Goal: Information Seeking & Learning: Learn about a topic

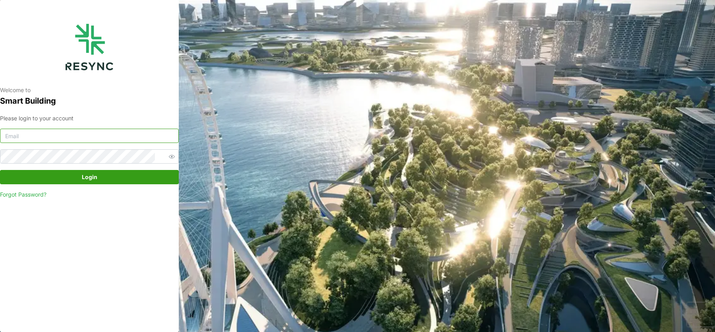
type input "mandai_display@resynctech.com"
click at [120, 185] on div "Please login to your account mandai_display@resynctech.com Login Forgot Passwor…" at bounding box center [89, 156] width 179 height 85
click at [116, 180] on span "Login" at bounding box center [90, 177] width 164 height 14
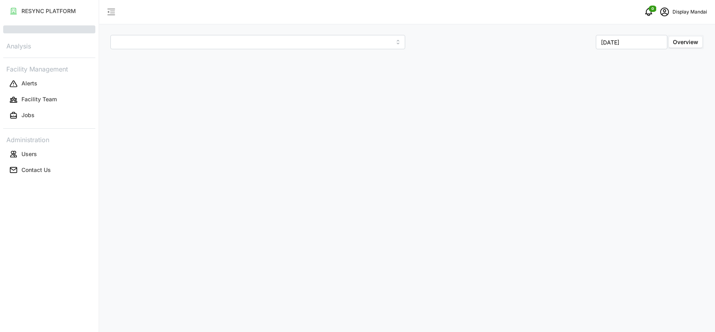
type input "Penguin Building"
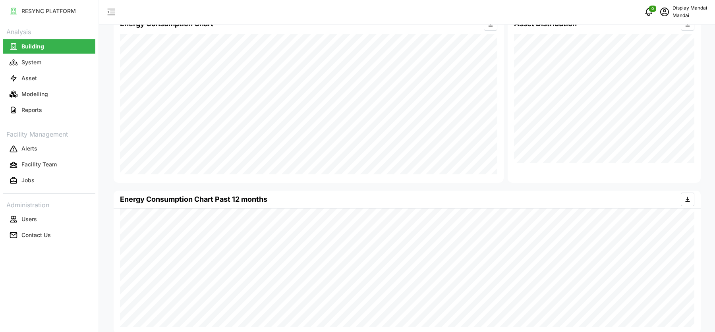
scroll to position [182, 0]
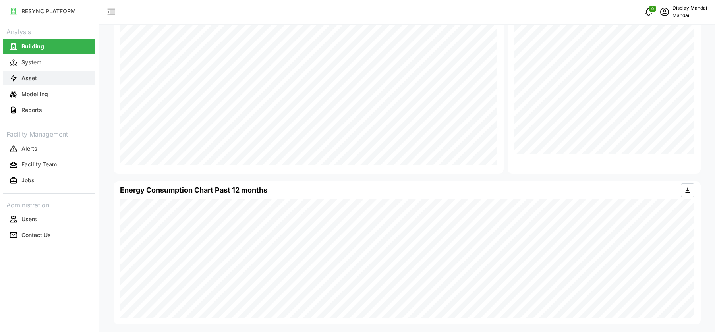
click at [43, 76] on button "Asset" at bounding box center [49, 78] width 92 height 14
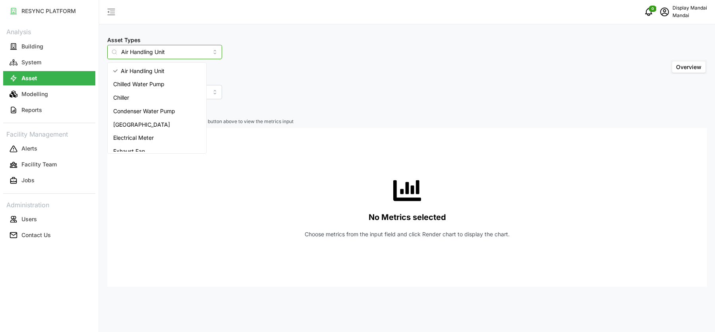
click at [160, 49] on input "Air Handling Unit" at bounding box center [164, 52] width 115 height 14
click at [153, 100] on div "Chiller" at bounding box center [156, 98] width 95 height 14
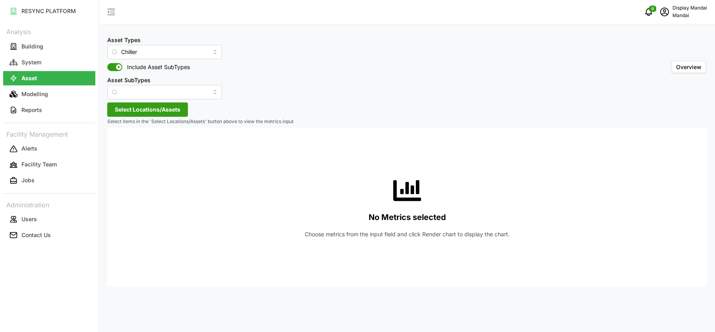
click at [152, 108] on span "Select Locations/Assets" at bounding box center [148, 110] width 66 height 14
click at [149, 148] on span "Penguin Building" at bounding box center [165, 146] width 43 height 8
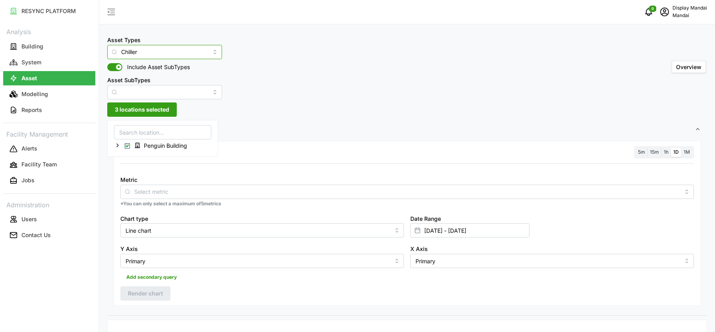
click at [172, 48] on input "Chiller" at bounding box center [164, 52] width 115 height 14
click at [170, 84] on div "Chiller Plant System" at bounding box center [156, 84] width 95 height 14
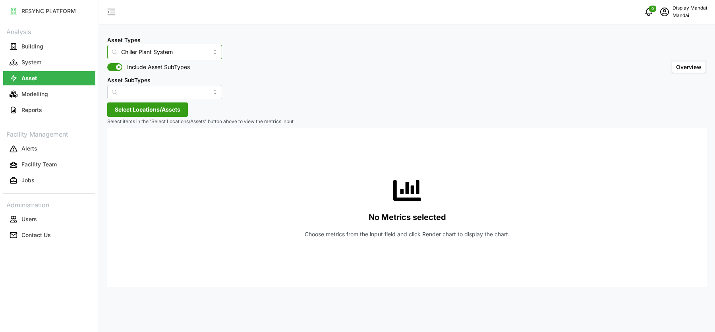
type input "Chiller Plant System"
click at [172, 113] on span "Select Locations/Assets" at bounding box center [148, 110] width 66 height 14
click at [153, 145] on span "Penguin Building" at bounding box center [165, 146] width 43 height 8
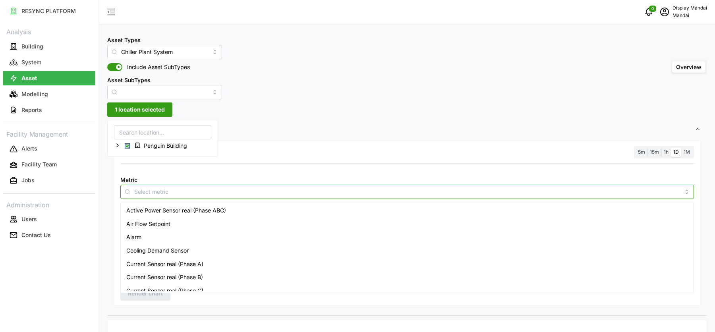
click at [216, 189] on input "Metric" at bounding box center [407, 191] width 546 height 9
type input "energy"
click at [220, 226] on span "Electrical Energy Usage Sensor absolute (Phase ABC)" at bounding box center [195, 224] width 139 height 9
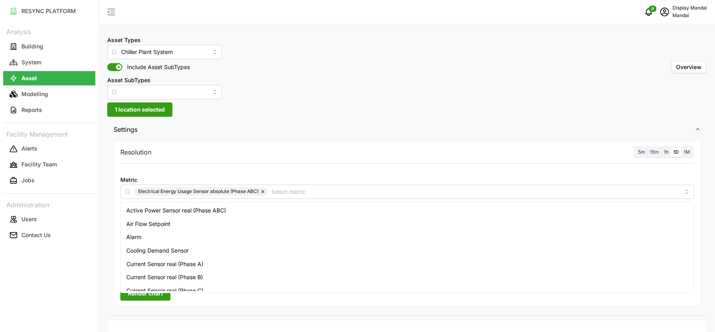
click at [689, 154] on span "1M" at bounding box center [686, 152] width 6 height 6
click at [681, 148] on input "1M" at bounding box center [681, 148] width 0 height 0
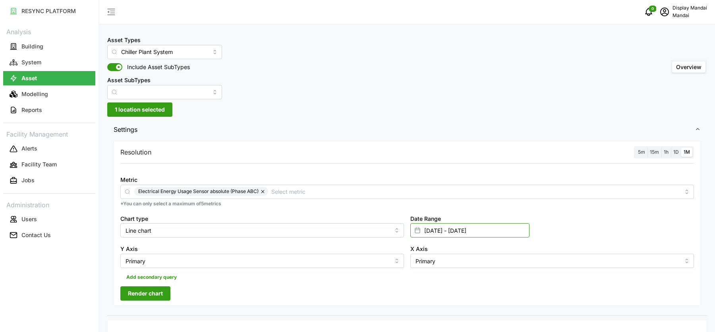
click at [443, 227] on input "[DATE] - [DATE]" at bounding box center [469, 230] width 119 height 14
click at [428, 114] on icon "button" at bounding box center [427, 114] width 6 height 6
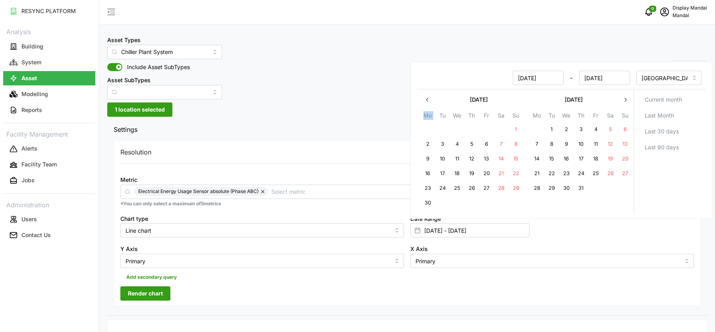
click at [428, 114] on th "Mo" at bounding box center [427, 117] width 15 height 12
click at [429, 100] on icon "button" at bounding box center [427, 100] width 6 height 6
click at [429, 88] on div "[DATE] - [DATE]" at bounding box center [525, 78] width 215 height 21
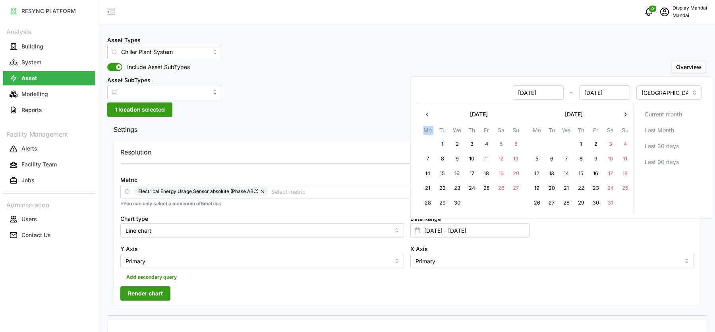
click at [426, 114] on icon "button" at bounding box center [427, 115] width 2 height 4
click at [426, 125] on th "Mo" at bounding box center [427, 131] width 15 height 12
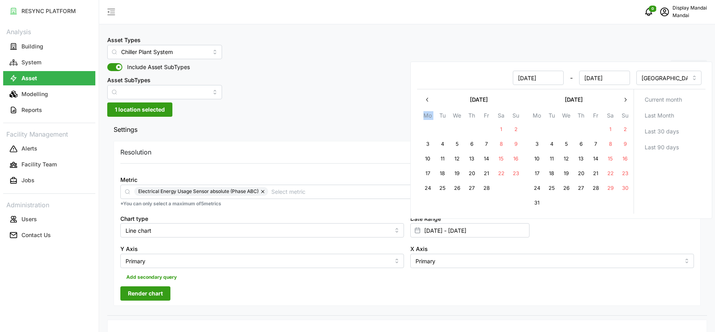
click at [427, 102] on button "button" at bounding box center [427, 100] width 14 height 14
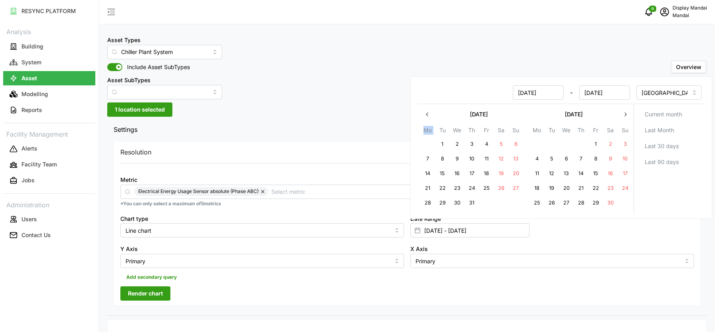
click at [427, 108] on button "button" at bounding box center [427, 114] width 14 height 14
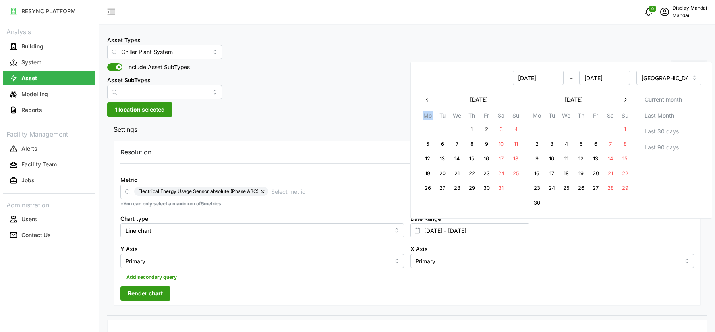
click at [427, 99] on icon "button" at bounding box center [427, 100] width 6 height 6
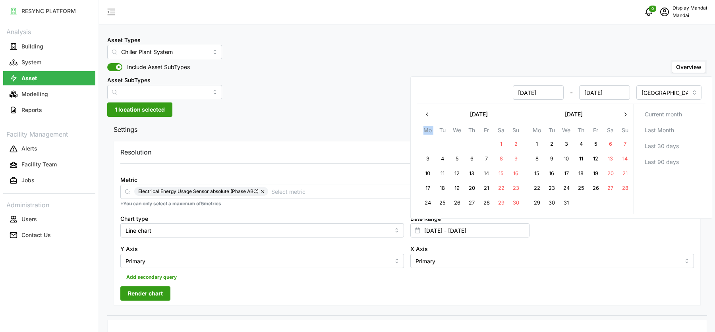
click at [427, 108] on button "button" at bounding box center [427, 114] width 14 height 14
click at [620, 114] on button "button" at bounding box center [625, 114] width 14 height 14
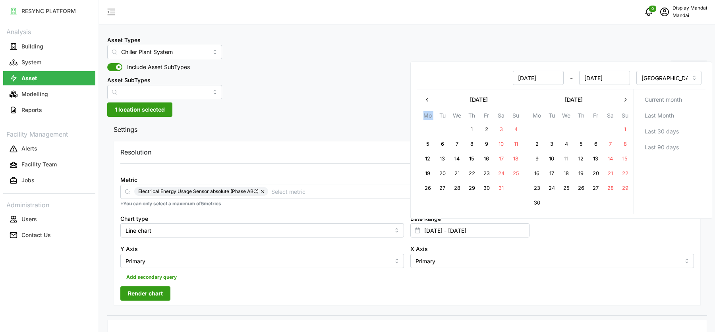
click at [473, 131] on button "1" at bounding box center [472, 130] width 14 height 14
type input "[DATE] - [DATE]"
type input "[DATE]"
click at [582, 53] on div "Asset Types Chiller Plant System Include Asset SubTypes Asset SubTypes Overview" at bounding box center [407, 67] width 600 height 64
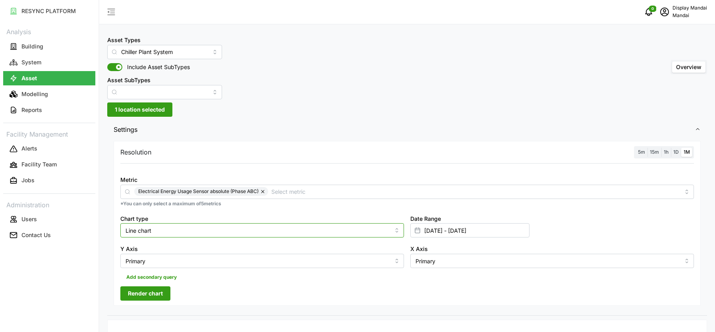
click at [310, 227] on input "Line chart" at bounding box center [262, 230] width 284 height 14
click at [253, 257] on div "Bar chart" at bounding box center [262, 263] width 280 height 14
type input "Bar chart"
click at [164, 290] on button "Render chart" at bounding box center [145, 293] width 50 height 14
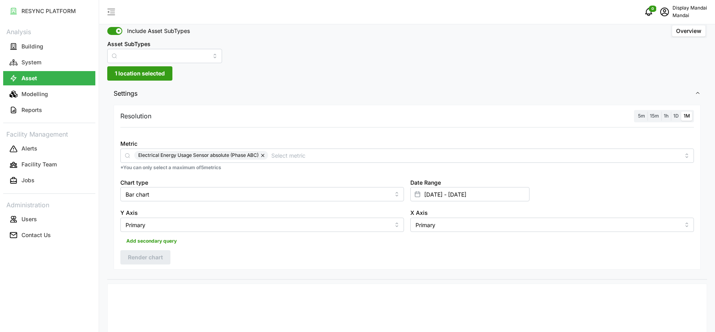
scroll to position [50, 0]
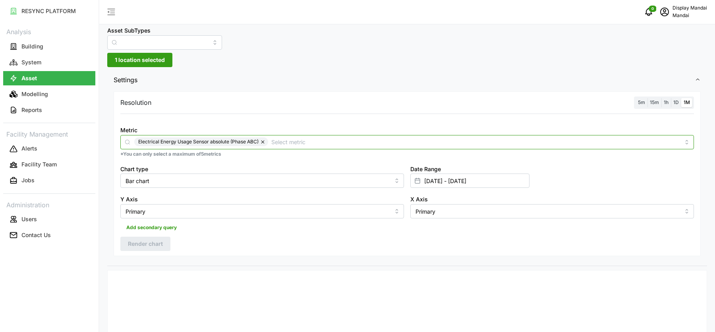
click at [424, 143] on input "Metric" at bounding box center [475, 141] width 409 height 9
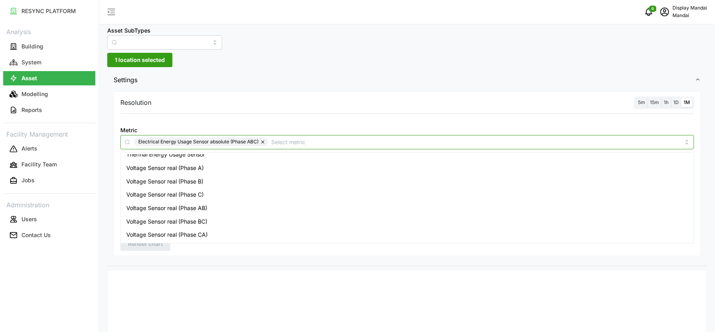
scroll to position [9, 0]
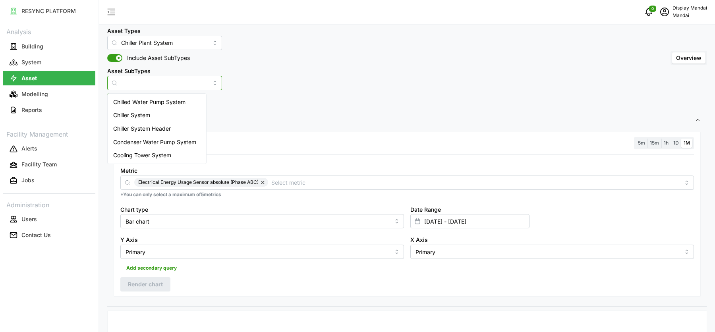
click at [201, 78] on input "Asset SubTypes" at bounding box center [164, 83] width 115 height 14
click at [185, 116] on div "Chiller System" at bounding box center [156, 115] width 95 height 14
type input "Chiller System"
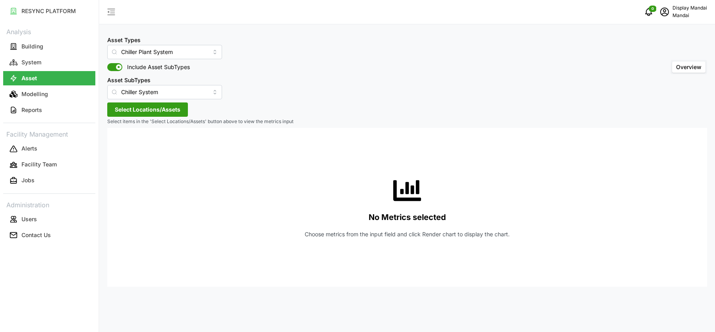
click at [174, 109] on span "Select Locations/Assets" at bounding box center [148, 110] width 66 height 14
click at [153, 145] on span "Penguin Building" at bounding box center [165, 146] width 43 height 8
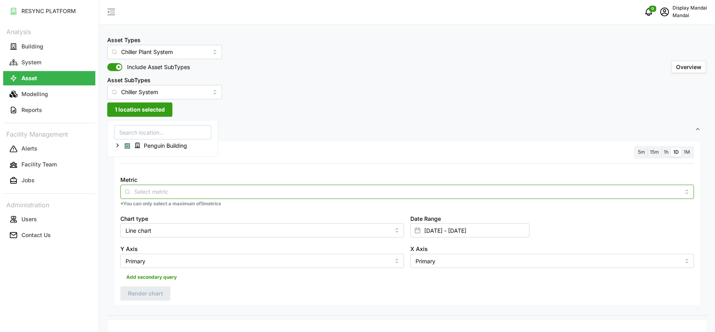
click at [230, 188] on input "Metric" at bounding box center [407, 191] width 546 height 9
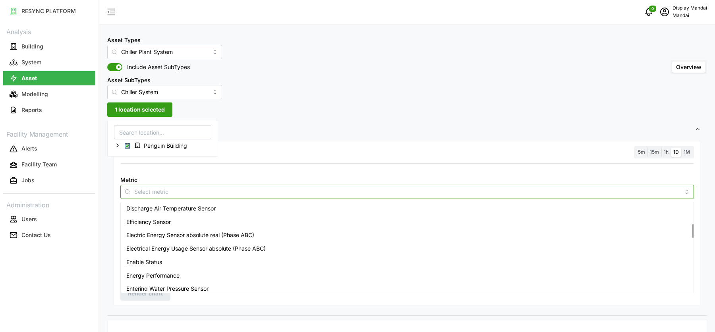
scroll to position [116, 0]
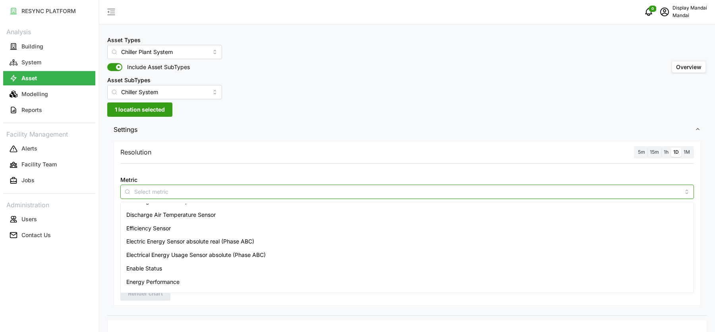
click at [229, 258] on span "Electrical Energy Usage Sensor absolute (Phase ABC)" at bounding box center [195, 255] width 139 height 9
click at [372, 175] on div "Metric Electrical Energy Usage Sensor absolute (Phase ABC)" at bounding box center [406, 187] width 573 height 24
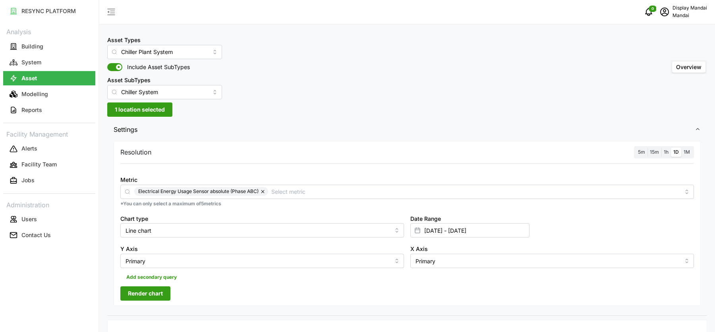
click at [689, 150] on span "1M" at bounding box center [686, 152] width 6 height 6
click at [681, 148] on input "1M" at bounding box center [681, 148] width 0 height 0
click at [279, 228] on input "Line chart" at bounding box center [262, 230] width 284 height 14
click at [220, 261] on div "Bar chart" at bounding box center [262, 263] width 280 height 14
type input "Bar chart"
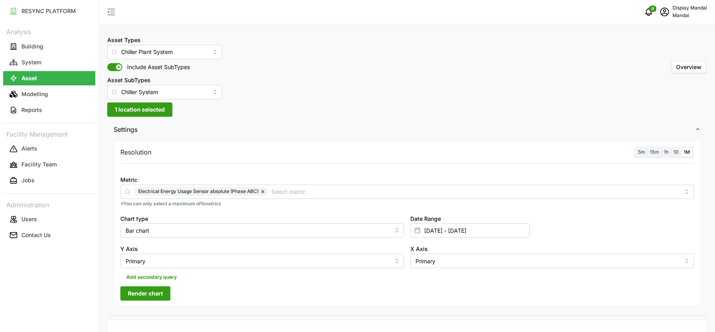
click at [161, 288] on span "Render chart" at bounding box center [145, 294] width 35 height 14
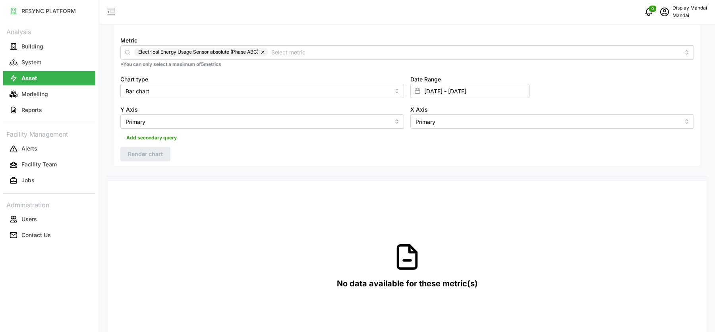
scroll to position [125, 0]
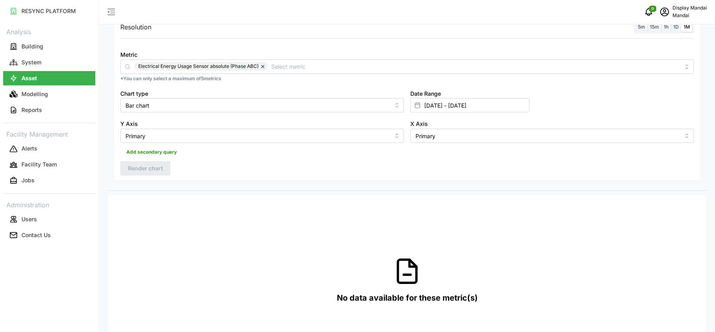
click at [262, 68] on button "button" at bounding box center [264, 66] width 10 height 9
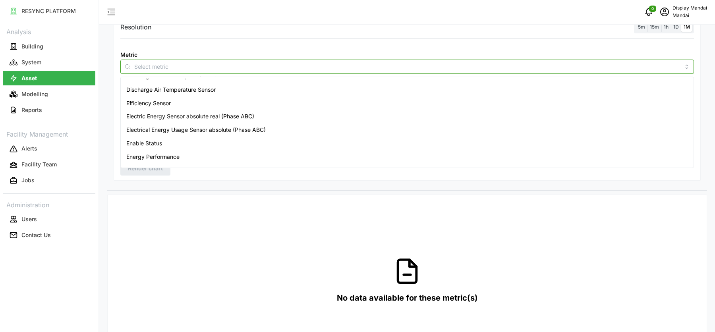
click at [262, 68] on input "Metric" at bounding box center [407, 66] width 546 height 9
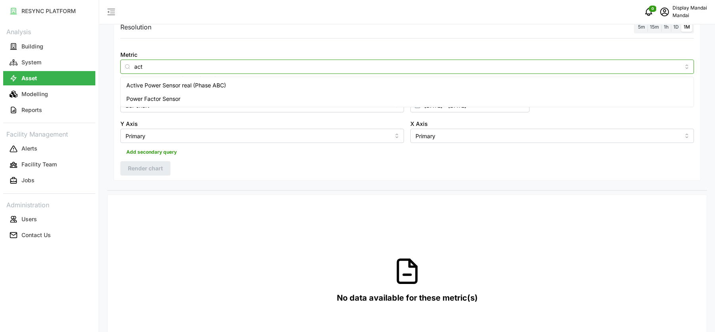
scroll to position [0, 0]
type input "activ"
click at [248, 87] on div "Active Power Sensor real (Phase ABC)" at bounding box center [407, 86] width 570 height 14
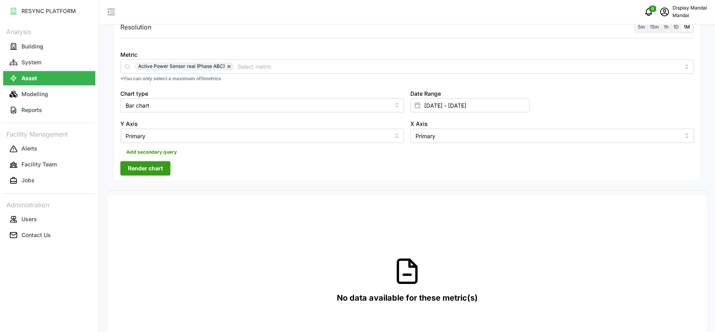
click at [637, 30] on label "5m" at bounding box center [641, 27] width 12 height 9
click at [635, 23] on input "5m" at bounding box center [635, 23] width 0 height 0
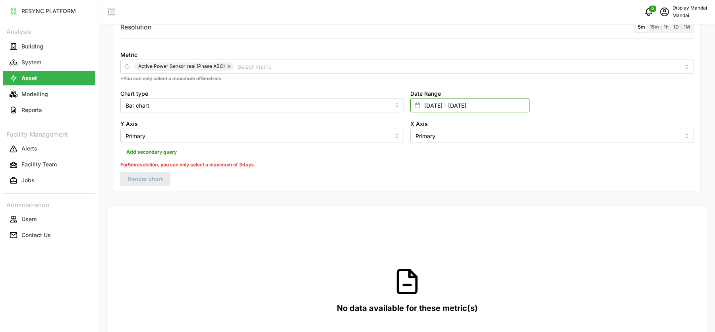
click at [440, 101] on input "[DATE] - [DATE]" at bounding box center [469, 105] width 119 height 14
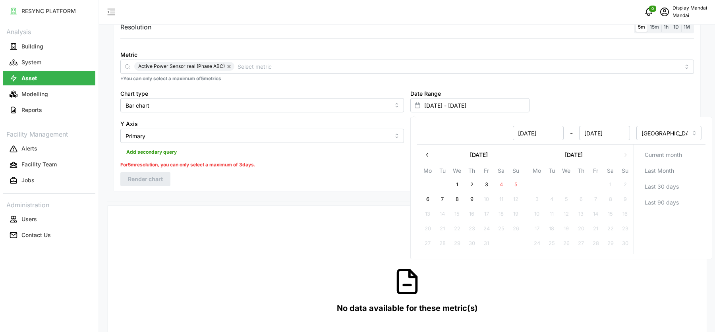
click at [460, 183] on button "1" at bounding box center [457, 185] width 14 height 14
type input "[DATE] - [DATE]"
type input "[DATE]"
click at [430, 197] on button "6" at bounding box center [428, 199] width 14 height 14
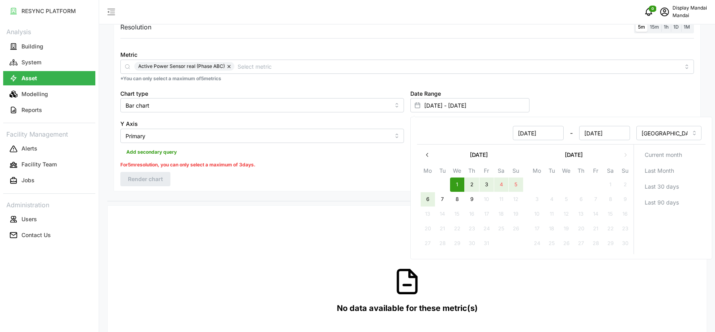
type input "[DATE] - [DATE]"
type input "[DATE]"
click at [426, 199] on button "6" at bounding box center [428, 199] width 14 height 14
type input "[DATE] - [DATE]"
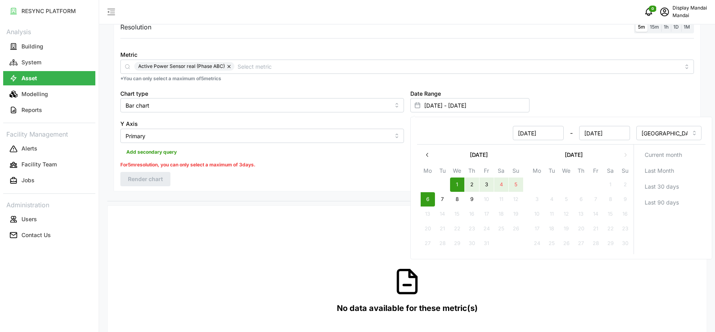
type input "[DATE]"
click at [456, 198] on button "8" at bounding box center [457, 199] width 14 height 14
type input "[DATE] - [DATE]"
type input "[DATE]"
click at [295, 172] on div "Resolution 5m 15m 1h 1D 1M Metric Active Power Sensor real (Phase ABC) *You can…" at bounding box center [407, 103] width 587 height 175
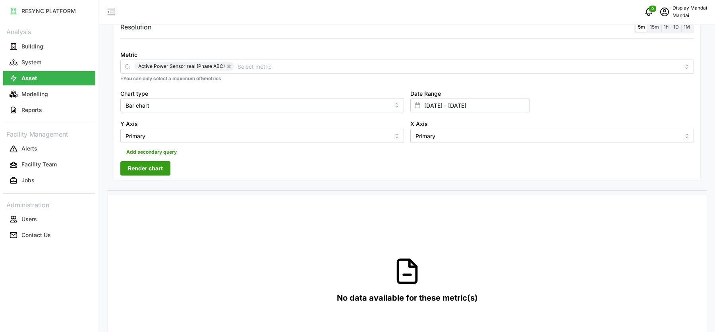
click at [167, 167] on button "Render chart" at bounding box center [145, 168] width 50 height 14
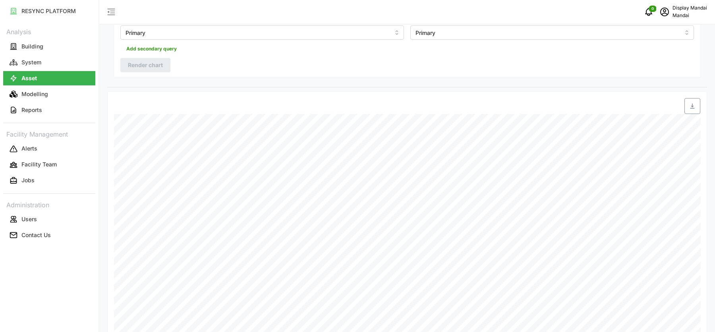
scroll to position [241, 0]
